Goal: Navigation & Orientation: Find specific page/section

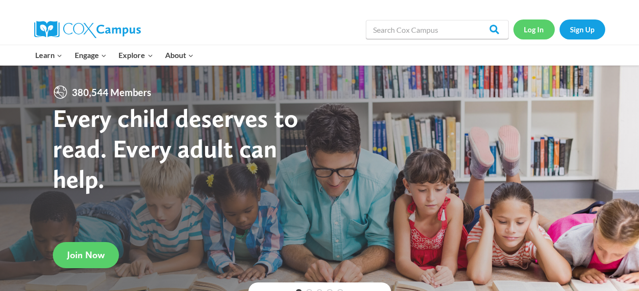
click at [530, 32] on link "Log In" at bounding box center [533, 30] width 41 height 20
click at [531, 30] on link "Log In" at bounding box center [533, 30] width 41 height 20
click at [416, 28] on input "Search in [URL][DOMAIN_NAME]" at bounding box center [437, 29] width 143 height 19
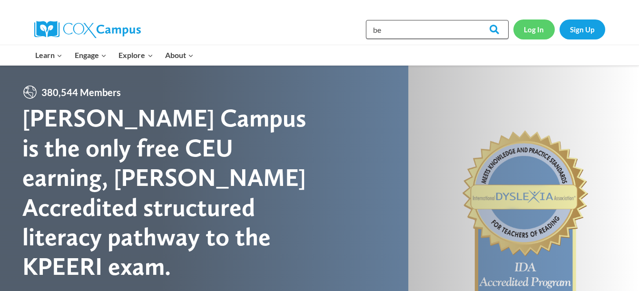
type input "be"
click at [530, 29] on link "Log In" at bounding box center [533, 30] width 41 height 20
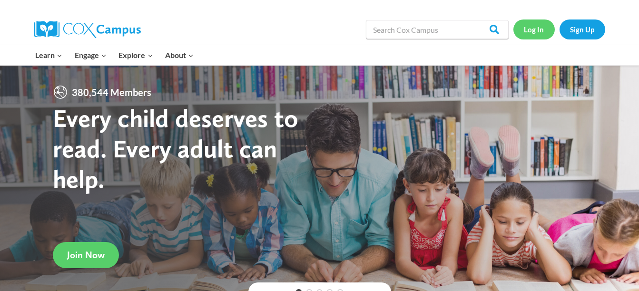
click at [540, 29] on link "Log In" at bounding box center [533, 30] width 41 height 20
